Goal: Task Accomplishment & Management: Manage account settings

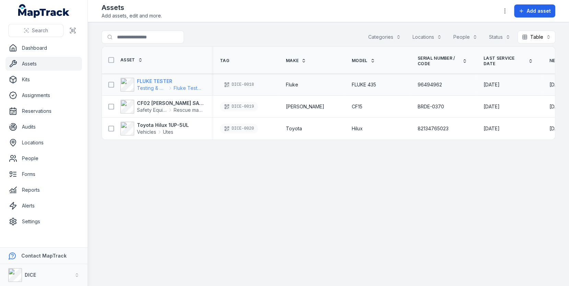
click at [143, 85] on span "Testing & Measuring Equipment" at bounding box center [152, 88] width 30 height 7
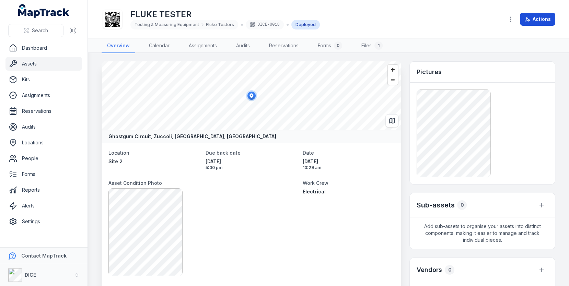
click at [543, 18] on button "Actions" at bounding box center [537, 19] width 35 height 13
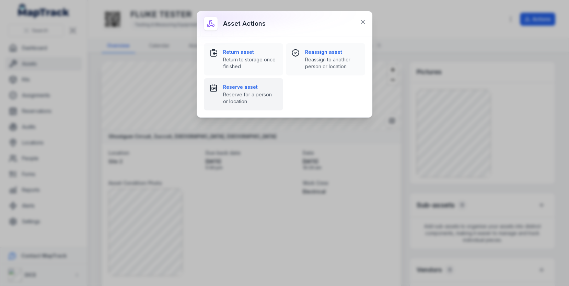
click at [275, 94] on span "Reserve for a person or location" at bounding box center [250, 98] width 55 height 14
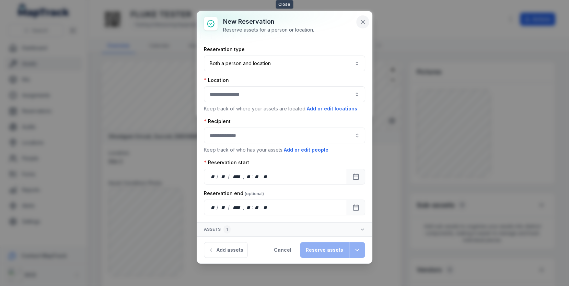
click at [361, 26] on button at bounding box center [362, 21] width 13 height 13
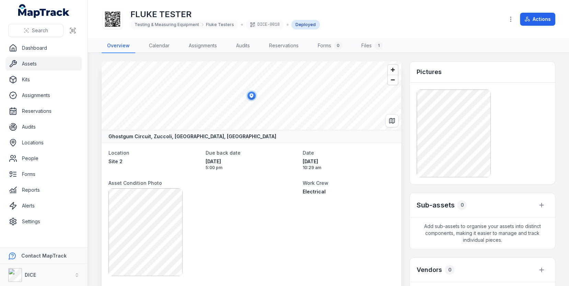
click at [117, 23] on icon at bounding box center [112, 19] width 15 height 15
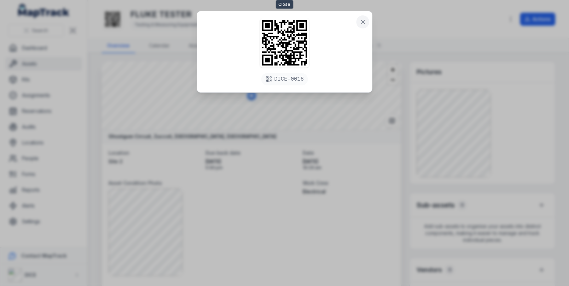
click at [363, 23] on icon at bounding box center [363, 22] width 7 height 7
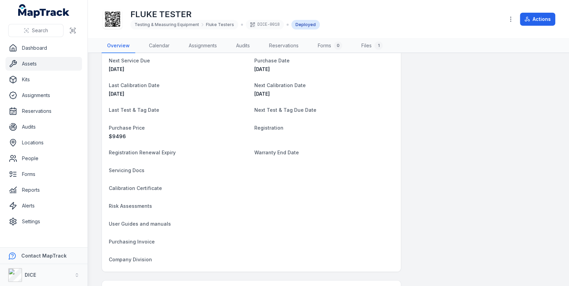
scroll to position [375, 0]
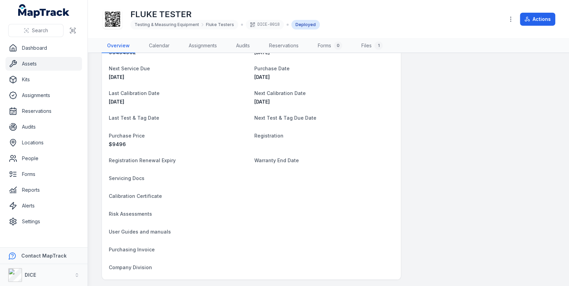
click at [278, 133] on span "Registration" at bounding box center [268, 136] width 29 height 6
click at [303, 134] on dt "Registration" at bounding box center [324, 136] width 140 height 8
click at [270, 137] on dt "Registration" at bounding box center [324, 136] width 140 height 8
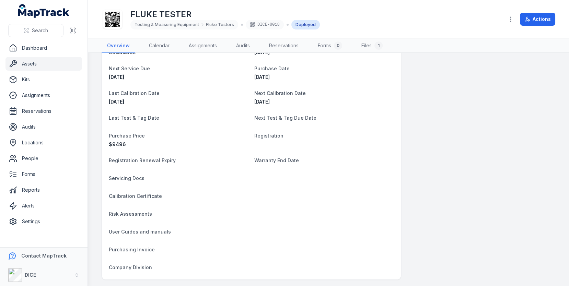
click at [270, 136] on span "Registration" at bounding box center [268, 136] width 29 height 6
click at [282, 135] on dt "Registration" at bounding box center [324, 136] width 140 height 8
click at [130, 211] on span "Risk Assessments" at bounding box center [130, 214] width 43 height 6
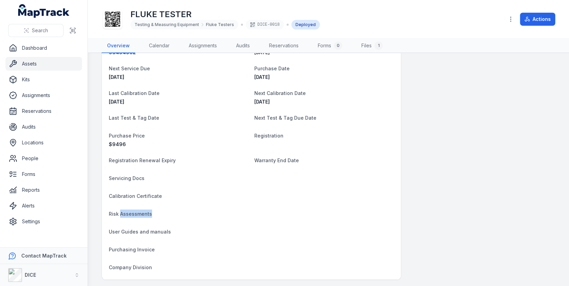
click at [130, 211] on span "Risk Assessments" at bounding box center [130, 214] width 43 height 6
click at [218, 210] on dt "Risk Assessments" at bounding box center [251, 214] width 285 height 8
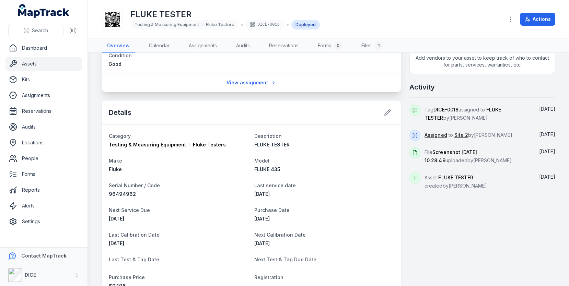
scroll to position [0, 0]
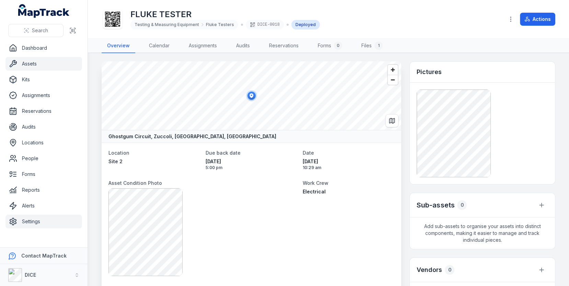
click at [44, 218] on link "Settings" at bounding box center [43, 222] width 77 height 14
click at [95, 134] on main "Ghostgum Circuit, [GEOGRAPHIC_DATA], [GEOGRAPHIC_DATA] 0832, [GEOGRAPHIC_DATA] …" at bounding box center [328, 169] width 481 height 233
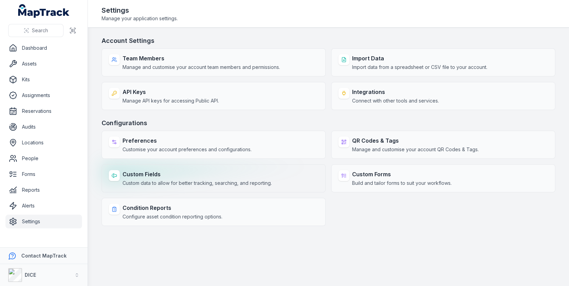
click at [172, 172] on strong "Custom Fields" at bounding box center [197, 174] width 149 height 8
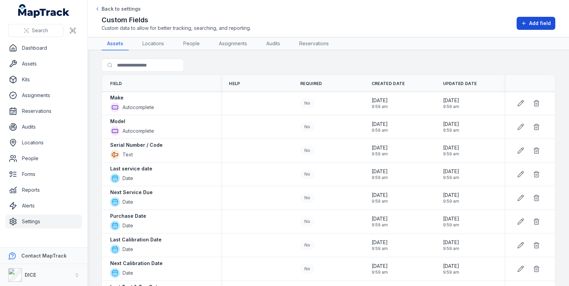
click at [537, 20] on span "Add field" at bounding box center [540, 23] width 22 height 7
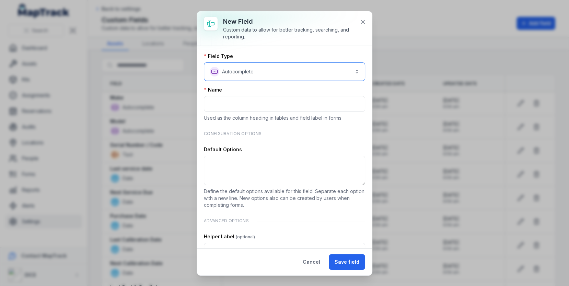
click at [286, 76] on button "**********" at bounding box center [284, 71] width 161 height 19
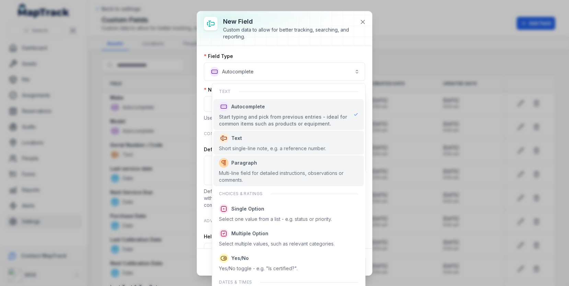
click at [285, 152] on div "Text Short single-line note, e.g. a reference number." at bounding box center [289, 143] width 150 height 24
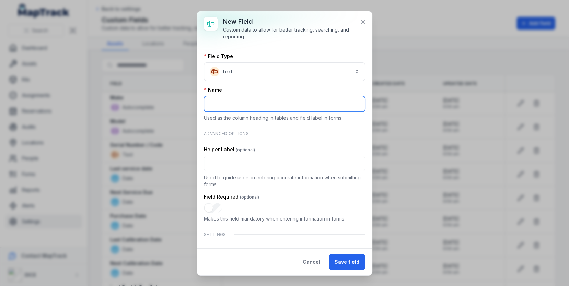
click at [255, 107] on input ":r275:-form-item-label" at bounding box center [284, 104] width 161 height 16
type input "**********"
click at [276, 103] on input "**********" at bounding box center [284, 104] width 161 height 16
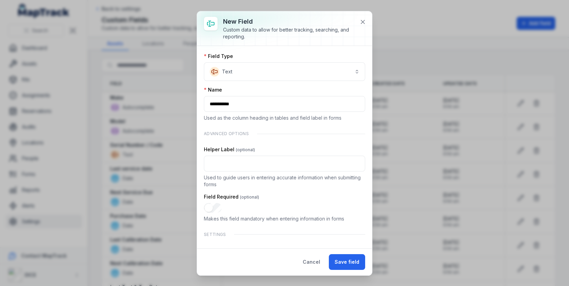
click at [285, 91] on div "Name" at bounding box center [284, 90] width 161 height 7
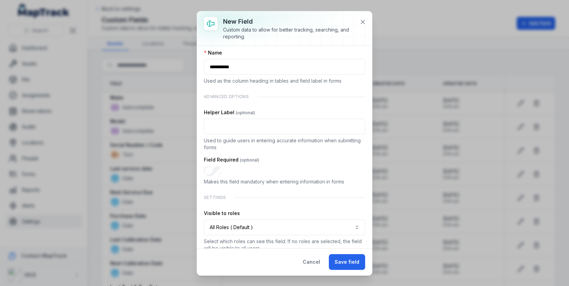
scroll to position [45, 0]
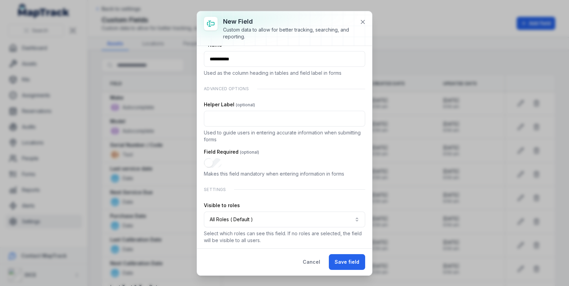
click at [343, 226] on div "Visible to roles All Roles ( Default ) Select which roles can see this field. I…" at bounding box center [284, 223] width 161 height 42
click at [343, 219] on button "All Roles ( Default )" at bounding box center [284, 220] width 161 height 16
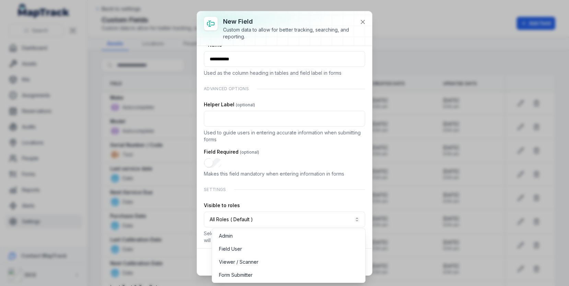
click at [319, 168] on div "**********" at bounding box center [284, 126] width 161 height 236
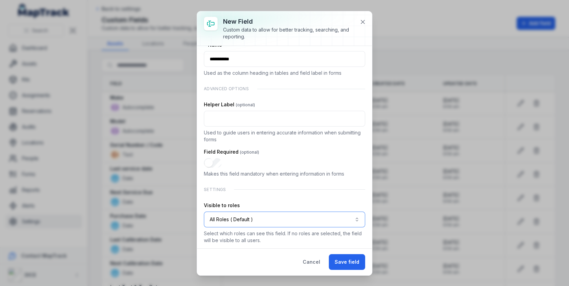
click at [271, 219] on button "All Roles ( Default )" at bounding box center [284, 220] width 161 height 16
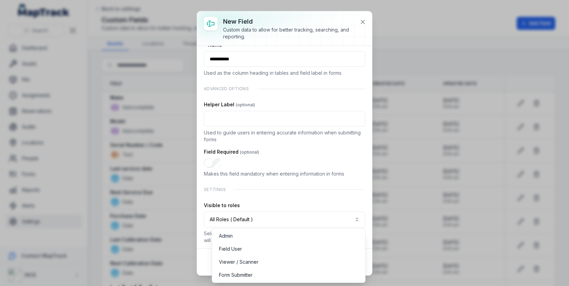
click at [302, 168] on div "**********" at bounding box center [284, 126] width 161 height 236
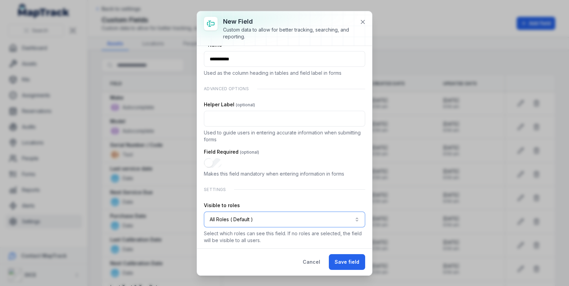
scroll to position [0, 0]
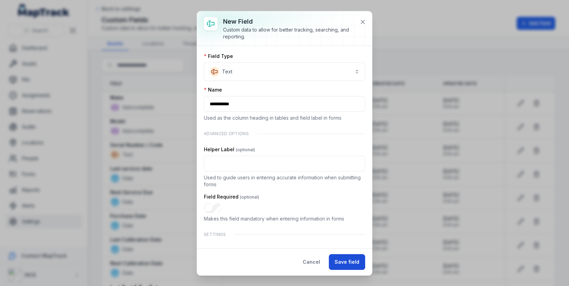
click at [343, 264] on button "Save field" at bounding box center [347, 262] width 36 height 16
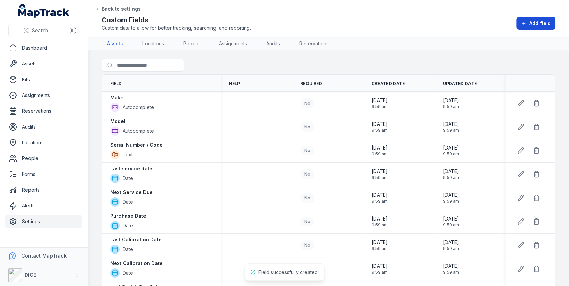
click at [535, 25] on span "Add field" at bounding box center [540, 23] width 22 height 7
